Goal: Navigation & Orientation: Understand site structure

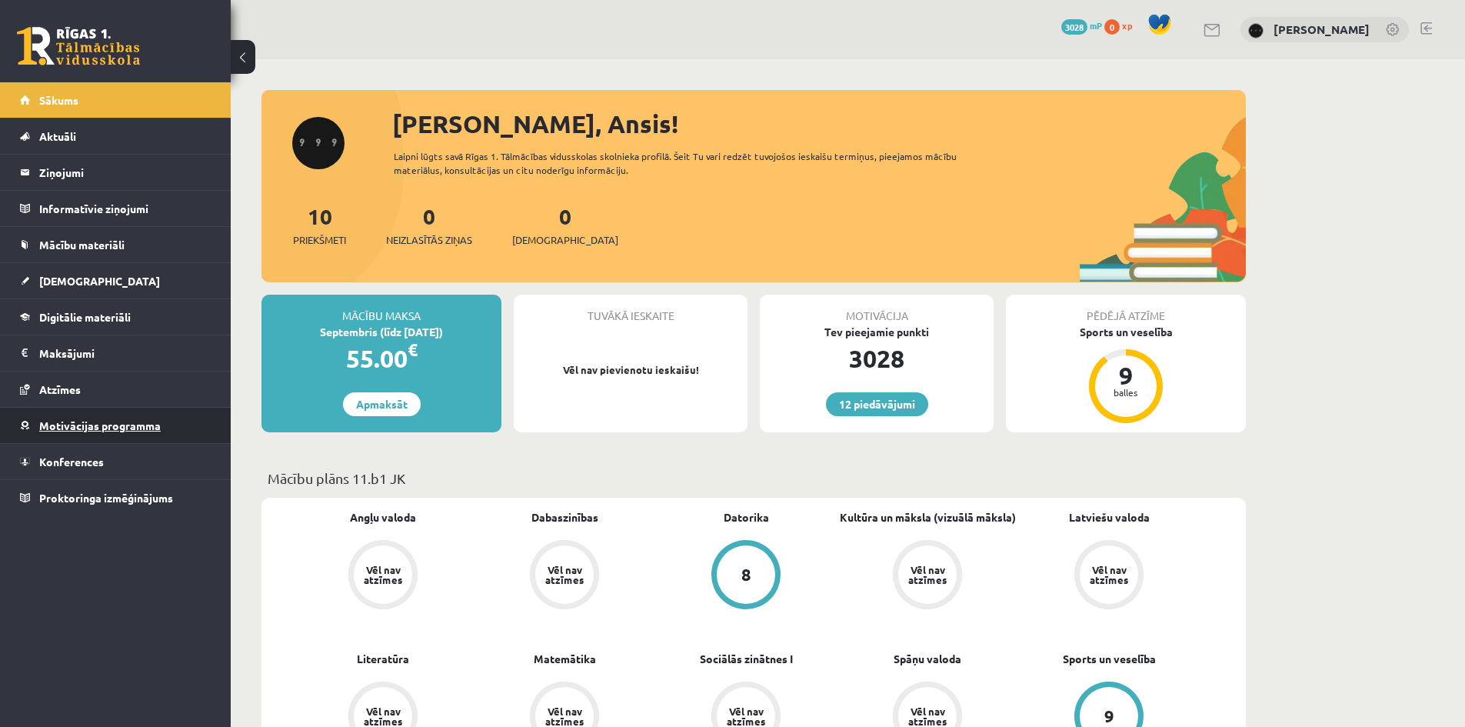
click at [185, 434] on link "Motivācijas programma" at bounding box center [116, 425] width 192 height 35
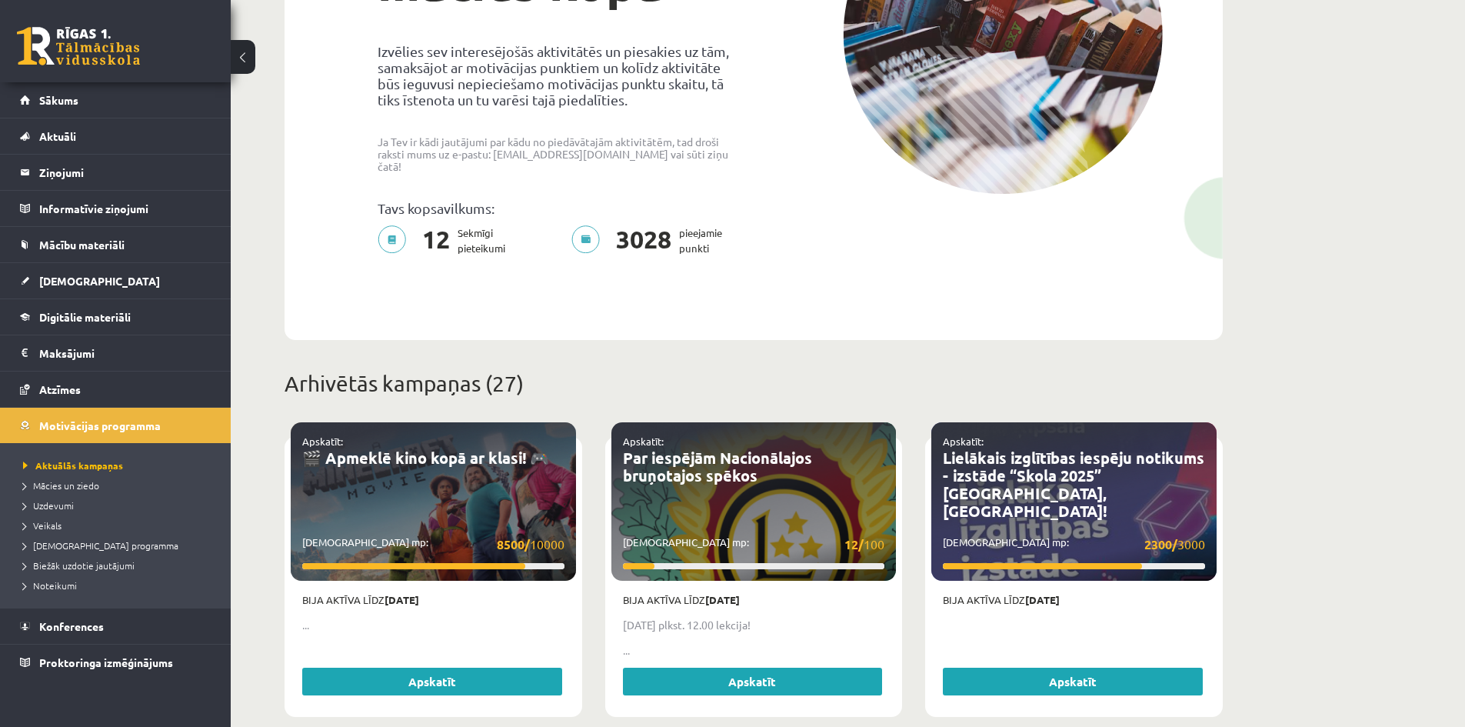
scroll to position [308, 0]
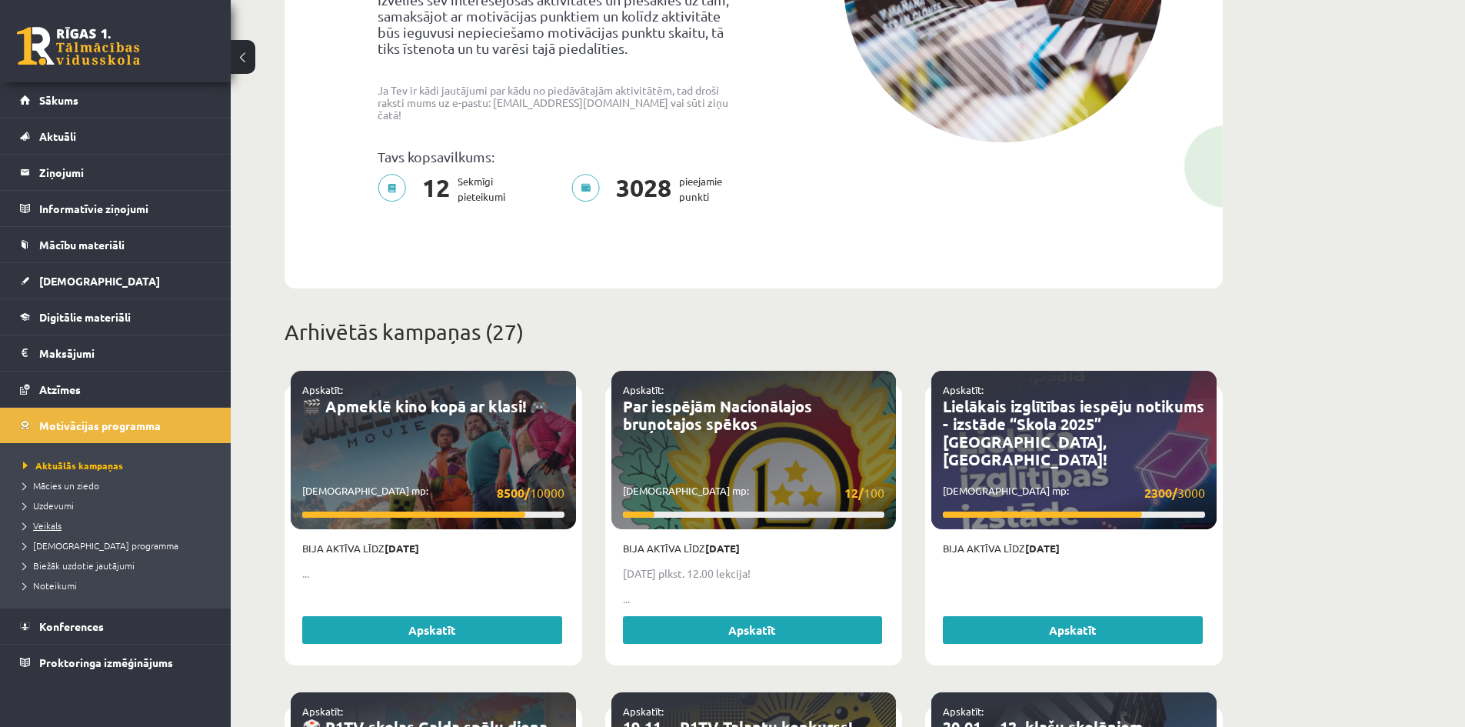
click at [56, 525] on span "Veikals" at bounding box center [42, 525] width 38 height 12
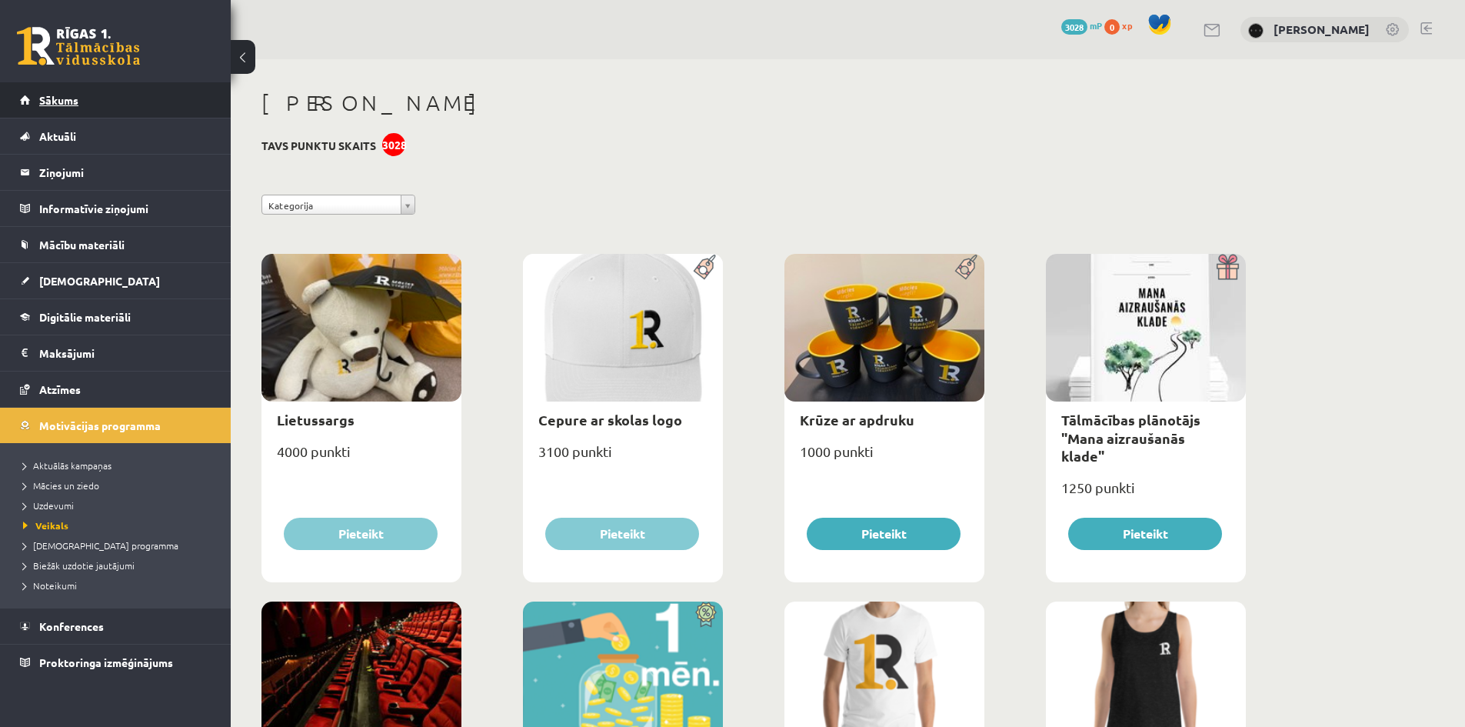
click at [136, 112] on link "Sākums" at bounding box center [116, 99] width 192 height 35
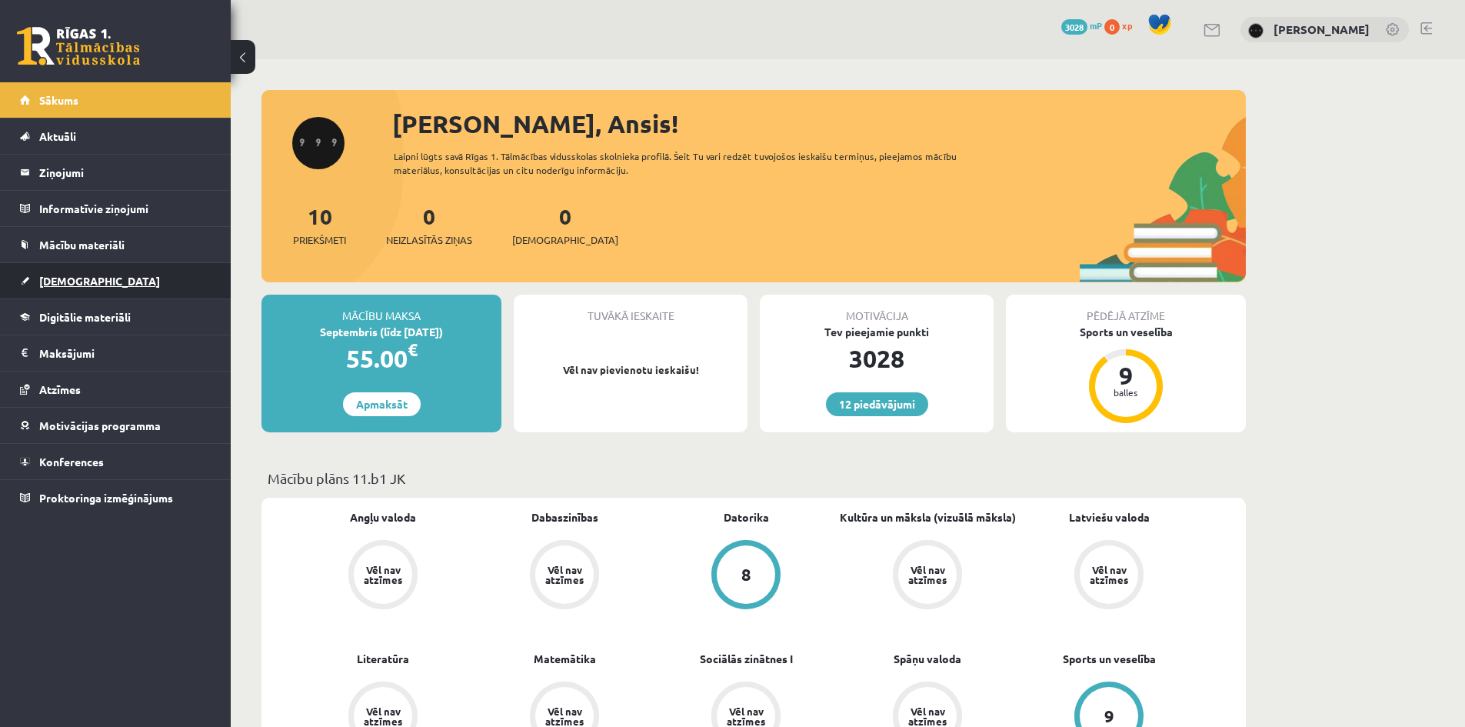
click at [141, 265] on link "[DEMOGRAPHIC_DATA]" at bounding box center [116, 280] width 192 height 35
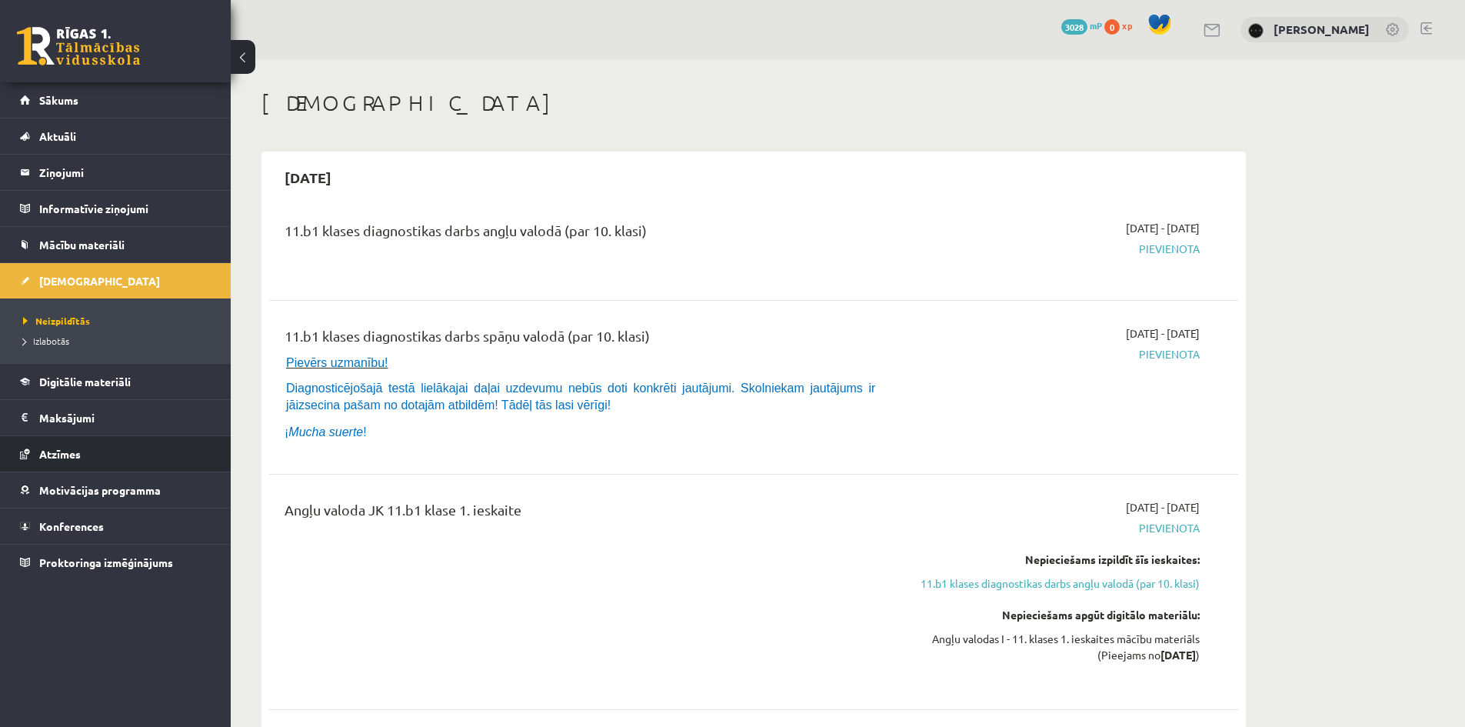
scroll to position [205, 0]
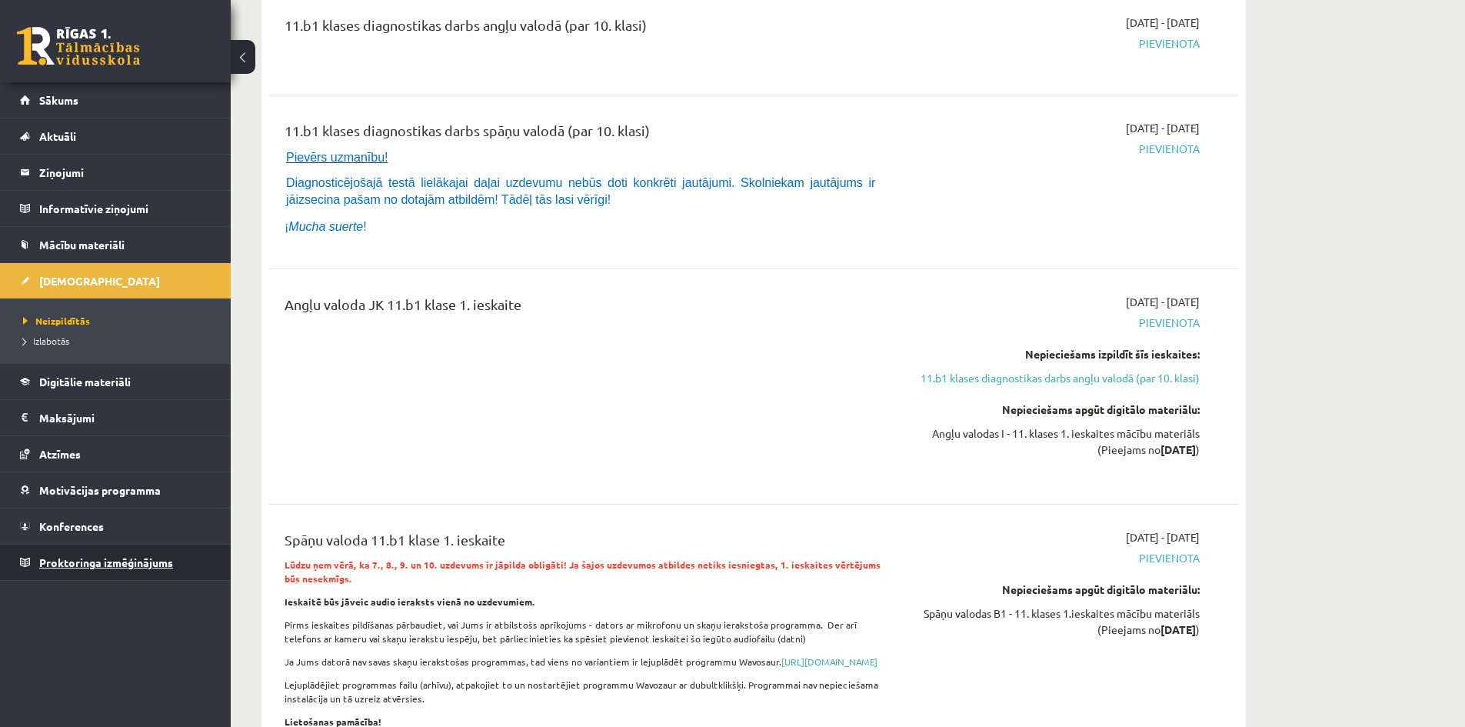
click at [126, 578] on link "Proktoringa izmēģinājums" at bounding box center [116, 562] width 192 height 35
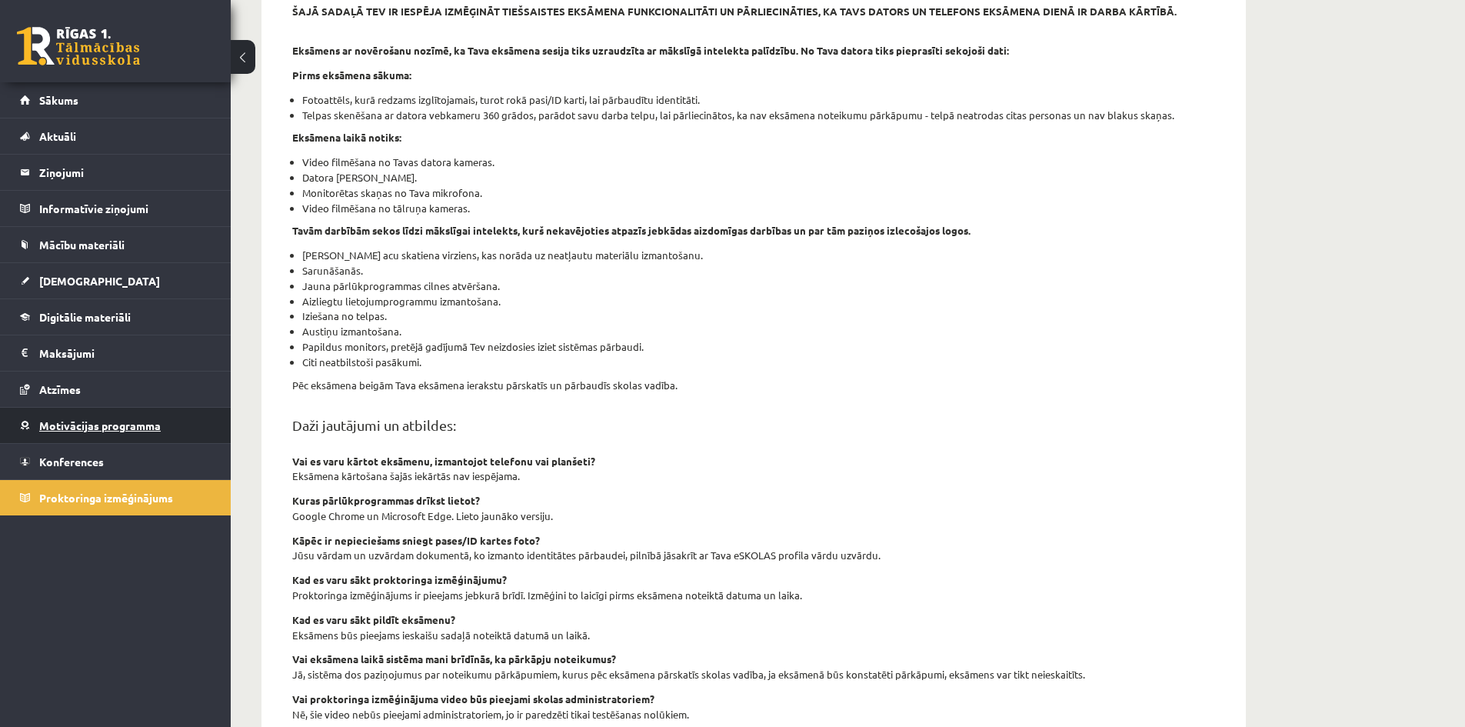
click at [125, 440] on link "Motivācijas programma" at bounding box center [116, 425] width 192 height 35
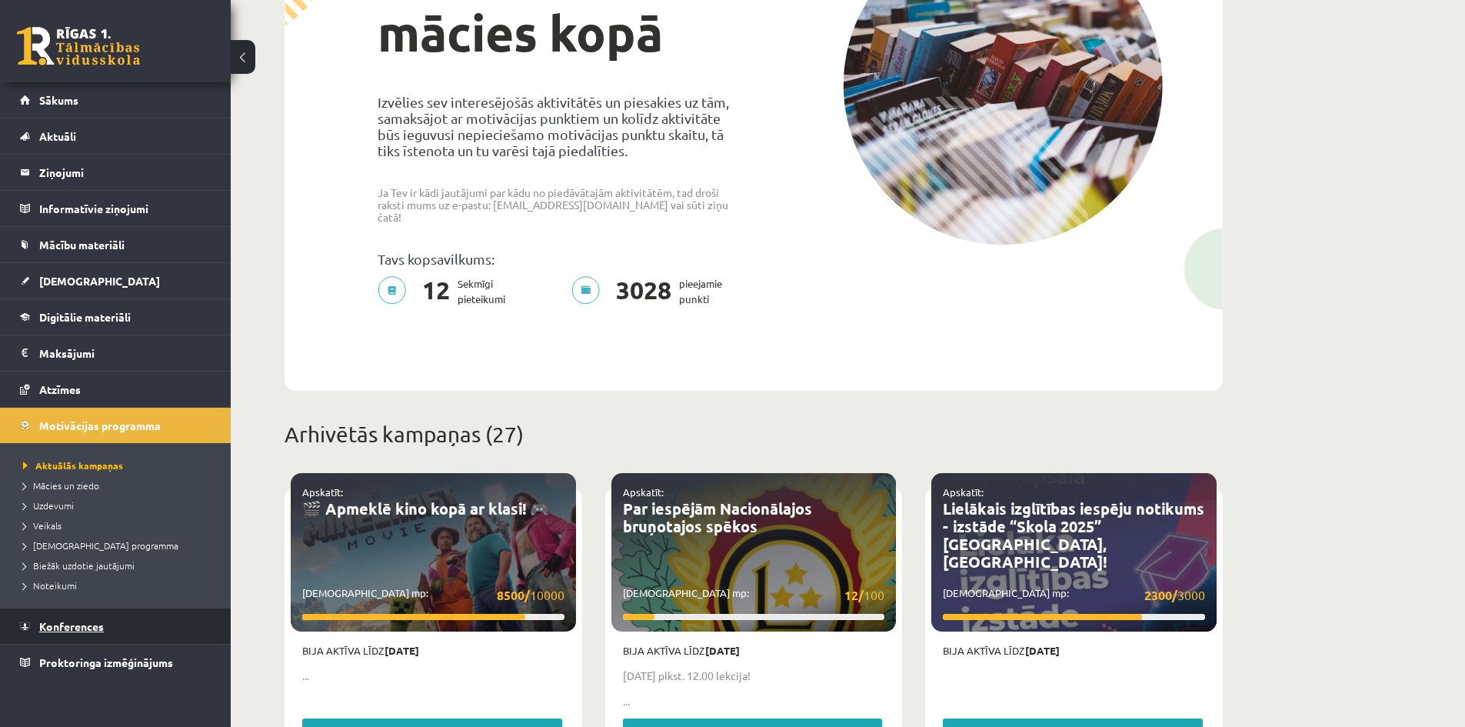
click at [125, 616] on link "Konferences" at bounding box center [116, 625] width 192 height 35
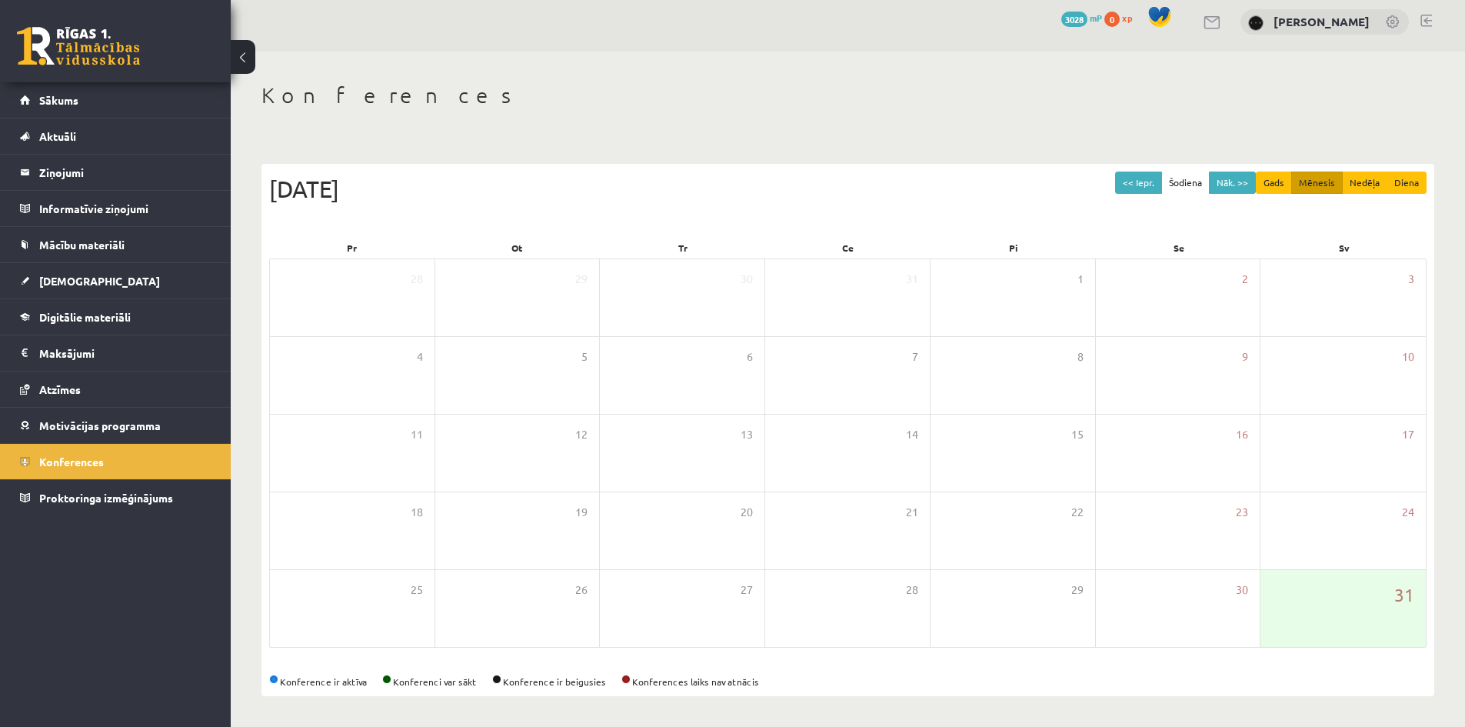
scroll to position [8, 0]
click at [132, 262] on link "Mācību materiāli" at bounding box center [116, 244] width 192 height 35
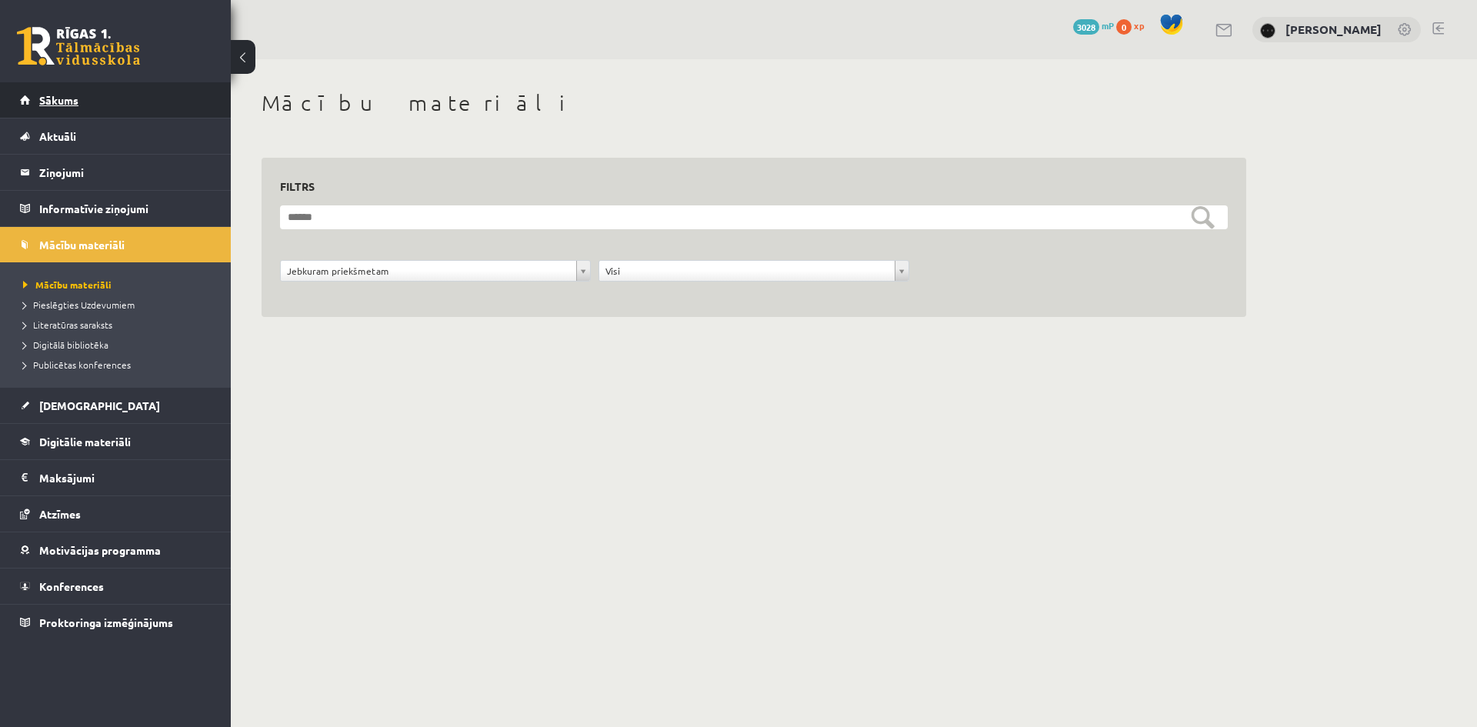
click at [83, 100] on link "Sākums" at bounding box center [116, 99] width 192 height 35
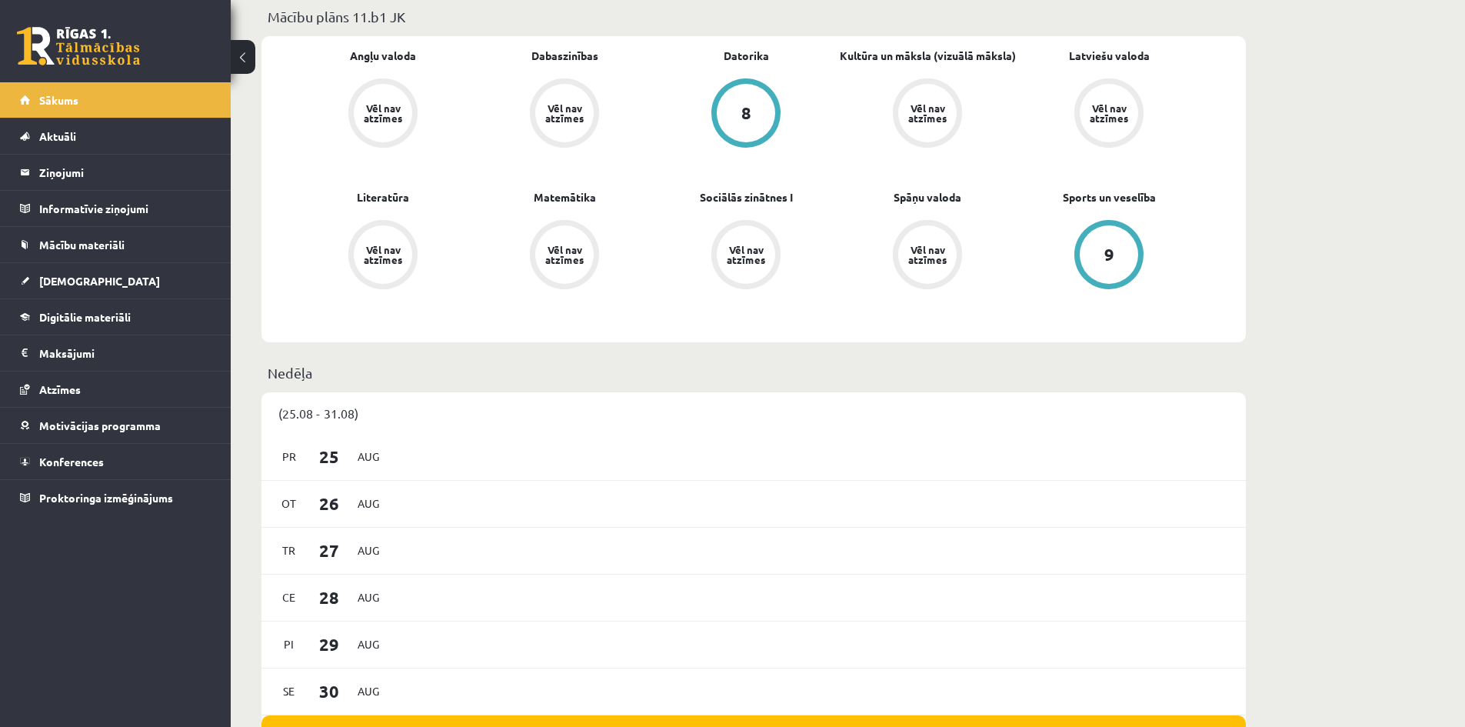
scroll to position [769, 0]
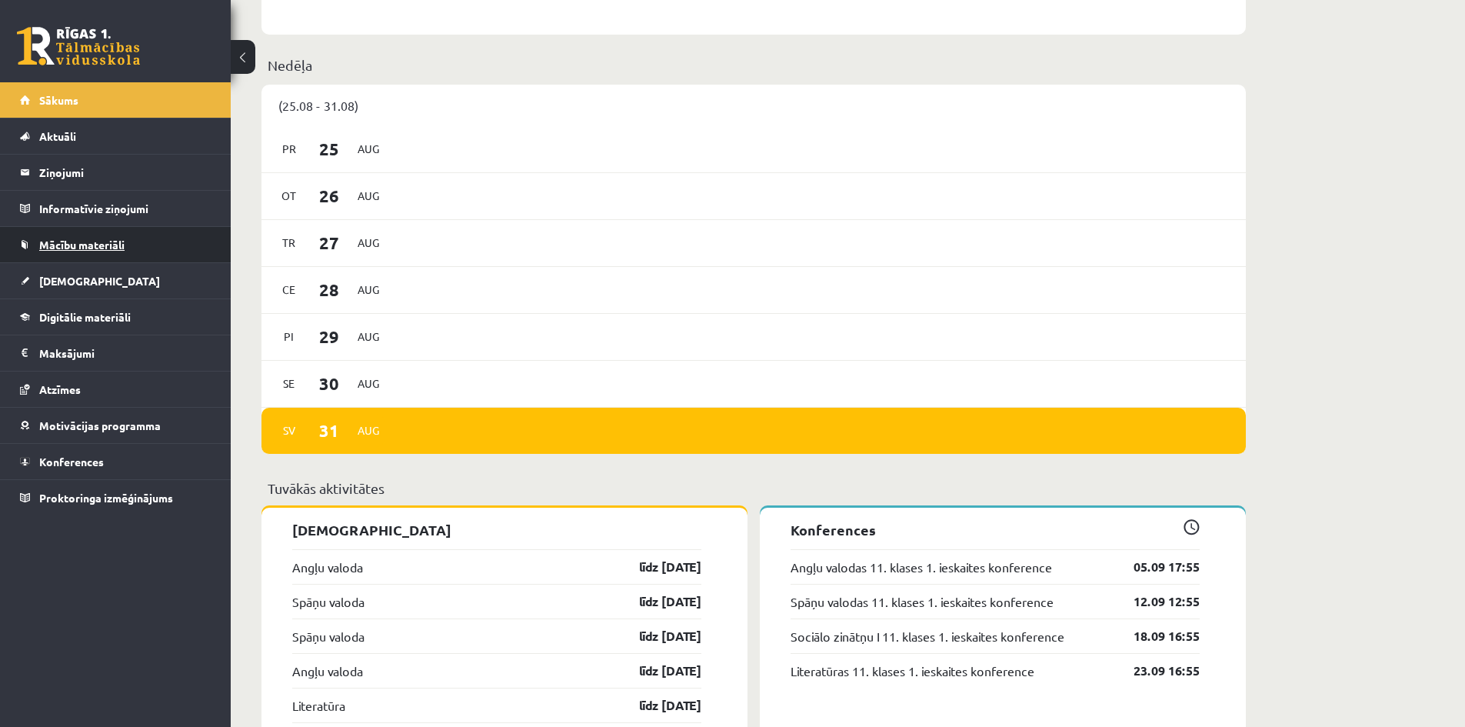
click at [110, 257] on link "Mācību materiāli" at bounding box center [116, 244] width 192 height 35
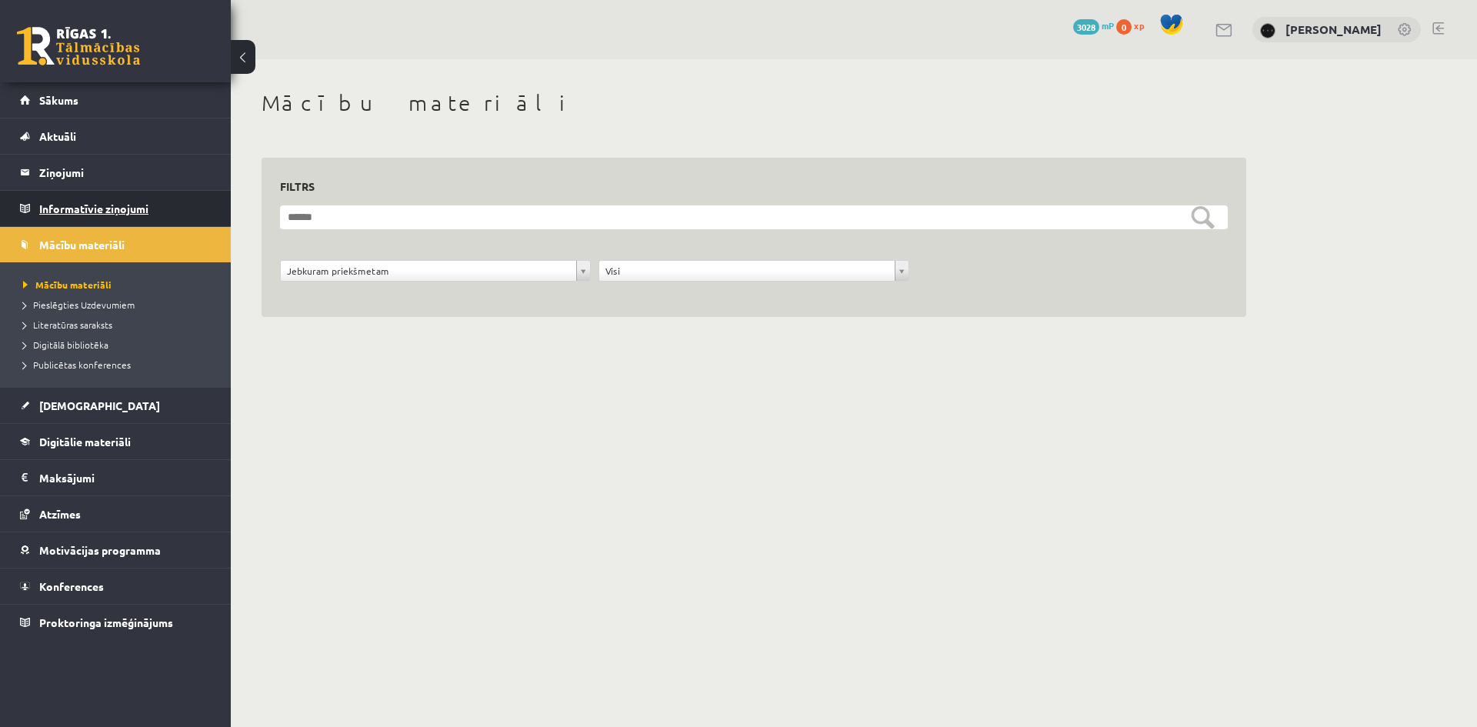
click at [131, 215] on legend "Informatīvie ziņojumi 0" at bounding box center [125, 208] width 172 height 35
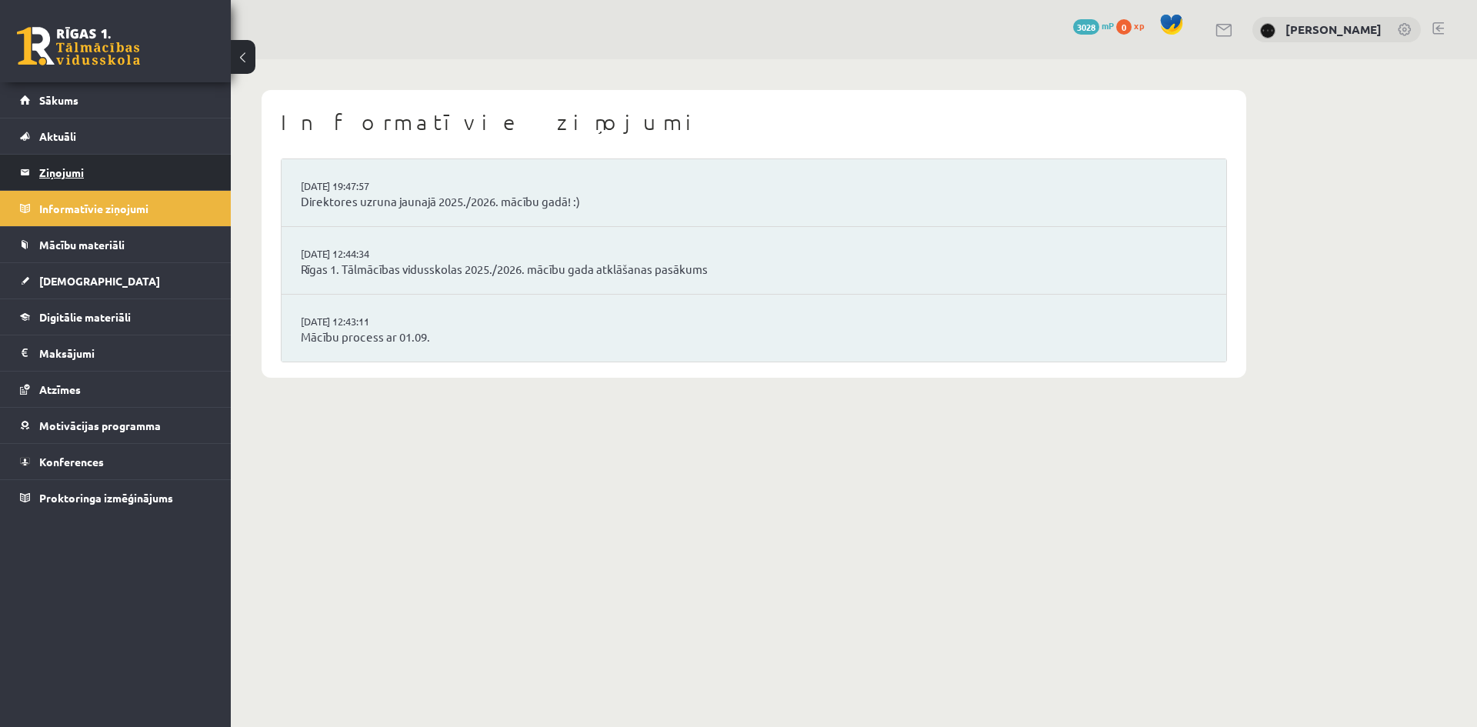
click at [101, 162] on legend "Ziņojumi 0" at bounding box center [125, 172] width 172 height 35
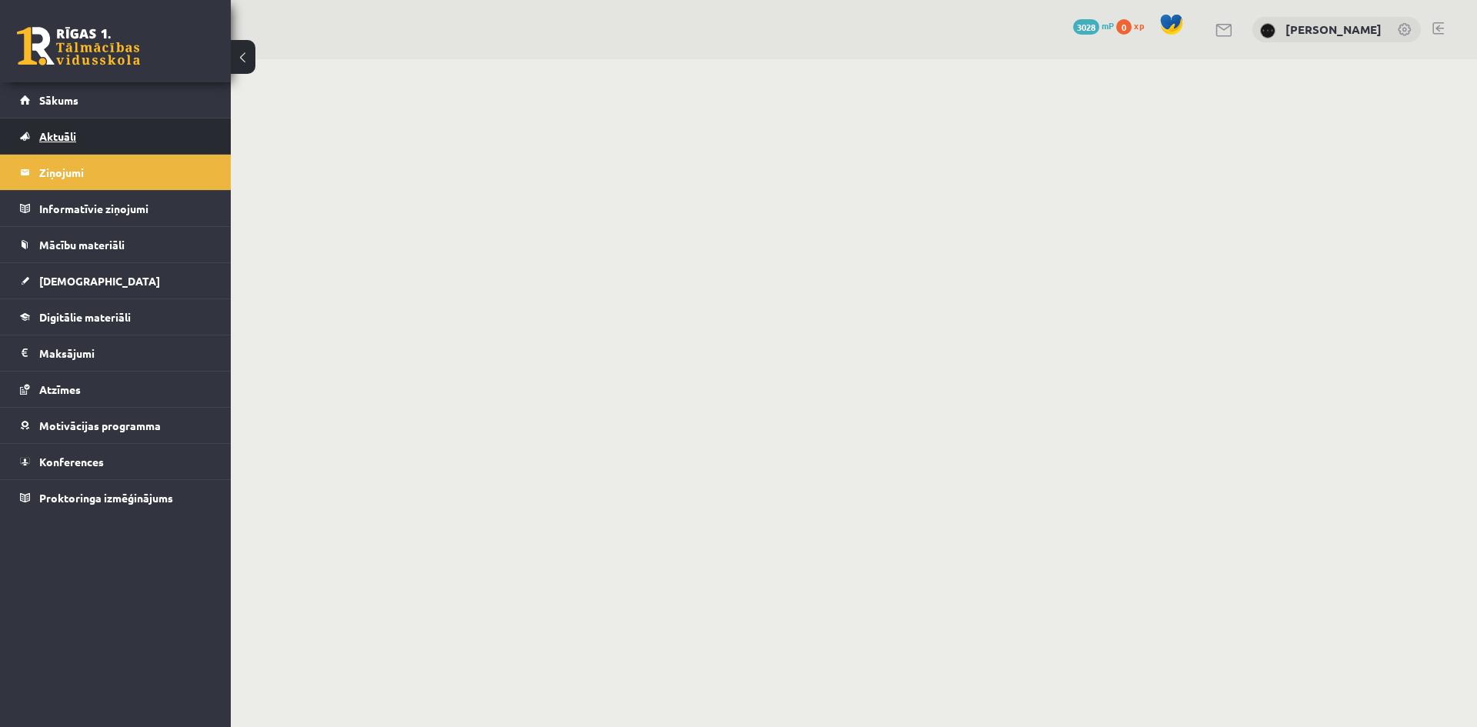
click at [101, 137] on link "Aktuāli" at bounding box center [116, 135] width 192 height 35
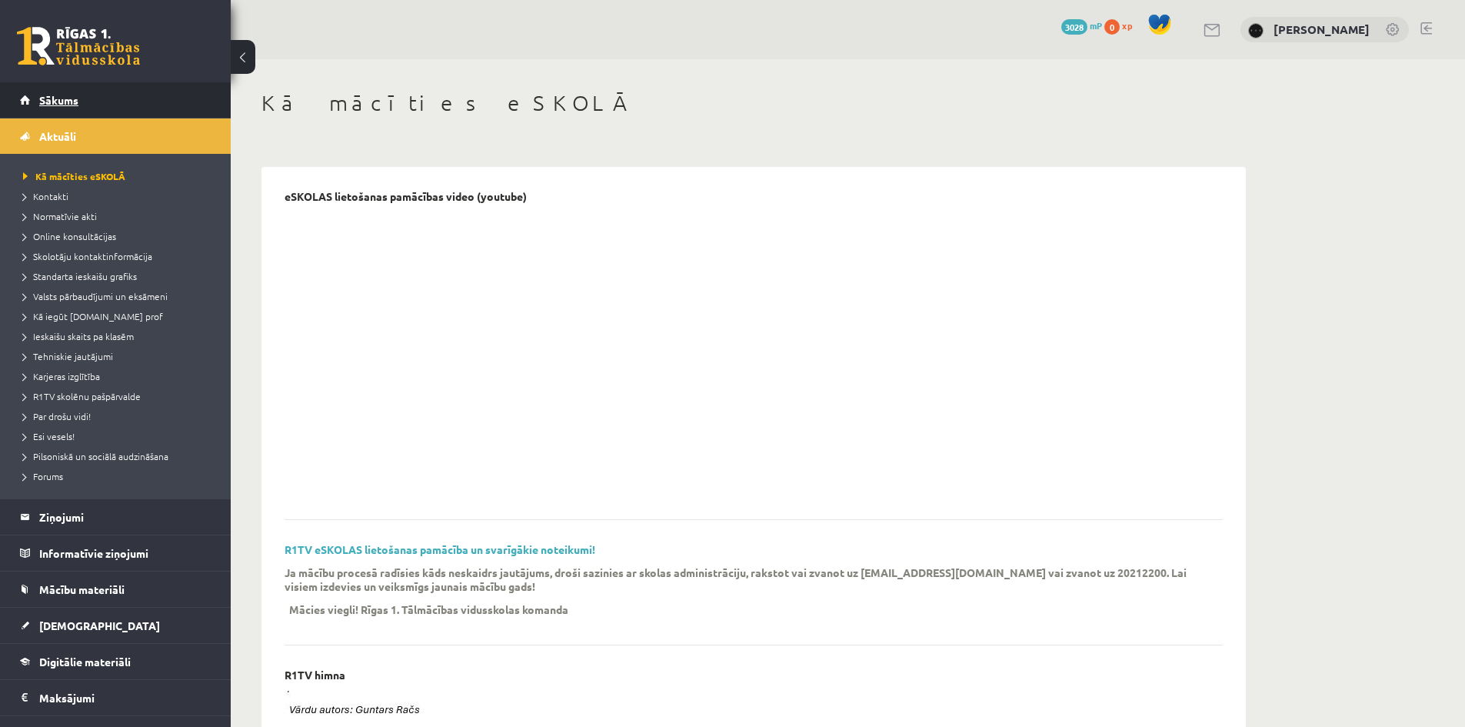
click at [110, 110] on link "Sākums" at bounding box center [116, 99] width 192 height 35
